Goal: Information Seeking & Learning: Find contact information

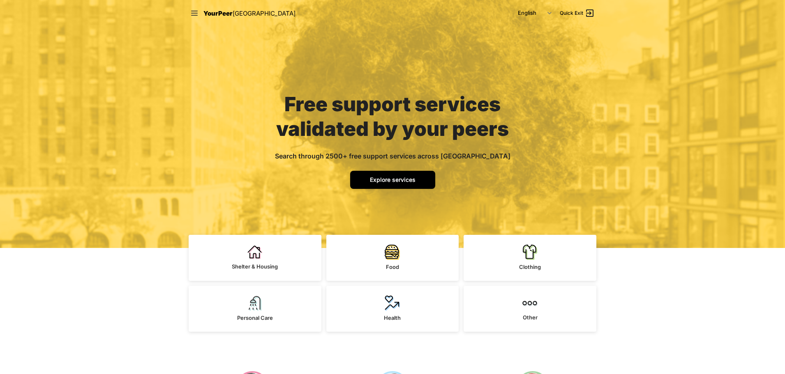
click at [385, 180] on span "Explore services" at bounding box center [393, 179] width 46 height 7
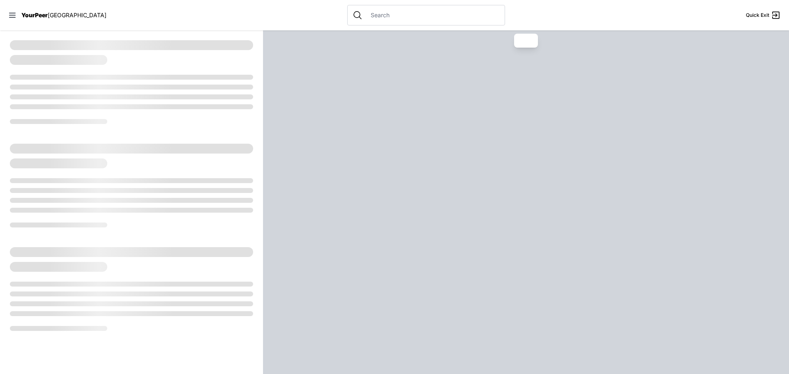
select select "recentlyUpdated"
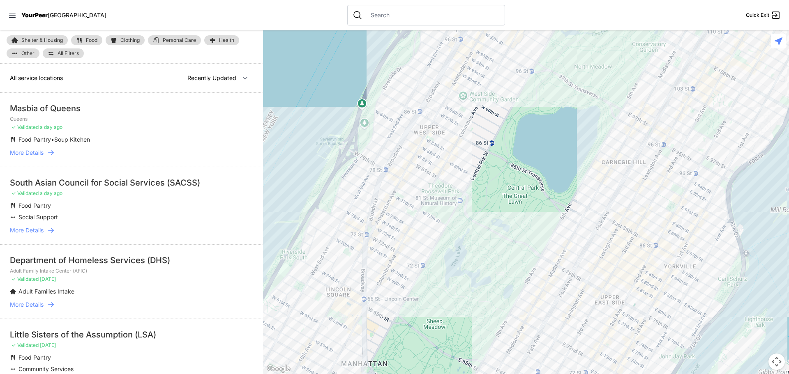
click at [33, 234] on span "More Details" at bounding box center [27, 231] width 34 height 8
click at [32, 231] on span "More Details" at bounding box center [27, 231] width 34 height 8
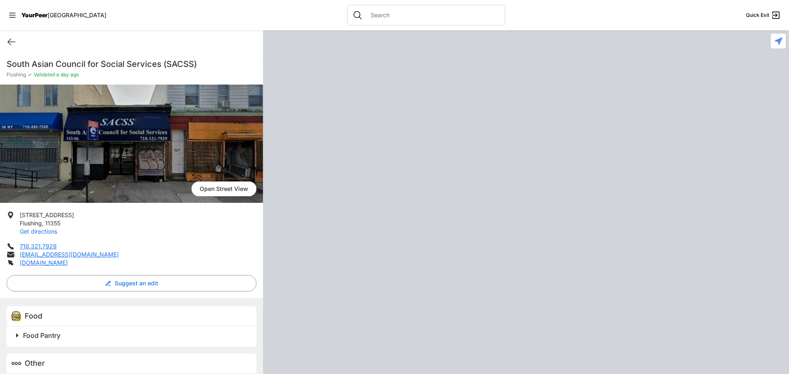
click at [33, 229] on link "Get directions" at bounding box center [38, 231] width 37 height 7
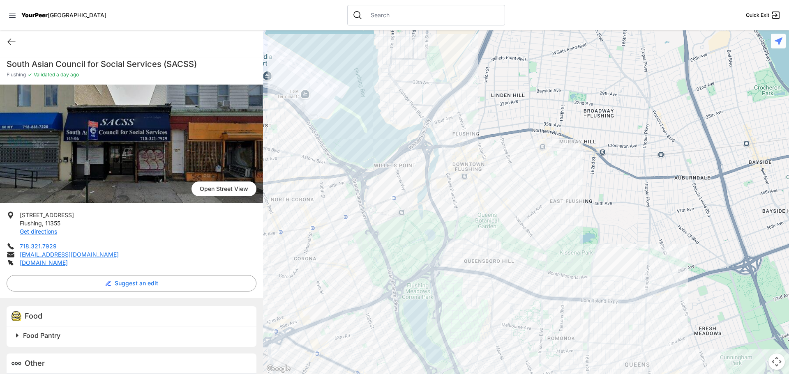
click at [134, 246] on li "718.321.7929" at bounding box center [132, 247] width 250 height 8
select select "recentlyUpdated"
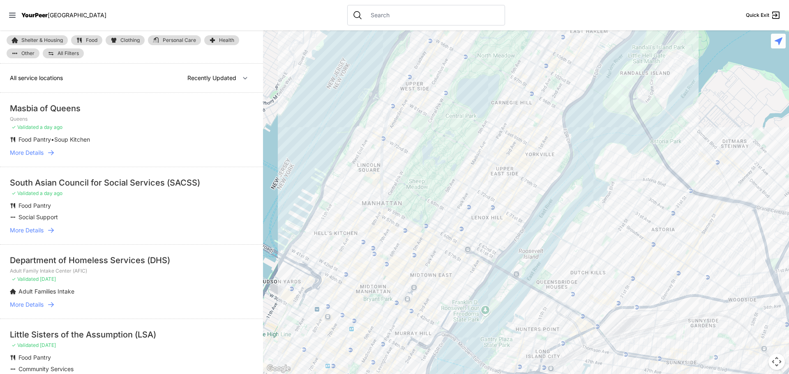
drag, startPoint x: 546, startPoint y: 164, endPoint x: 559, endPoint y: 253, distance: 90.6
click at [559, 253] on div at bounding box center [526, 202] width 526 height 344
drag, startPoint x: 439, startPoint y: 171, endPoint x: 425, endPoint y: 240, distance: 69.9
click at [425, 240] on div at bounding box center [526, 202] width 526 height 344
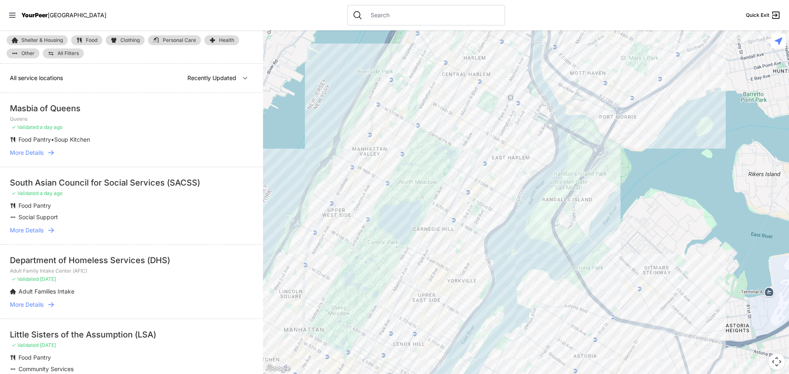
drag, startPoint x: 536, startPoint y: 97, endPoint x: 458, endPoint y: 223, distance: 148.2
click at [458, 223] on div at bounding box center [526, 202] width 526 height 344
